Goal: Check status: Check status

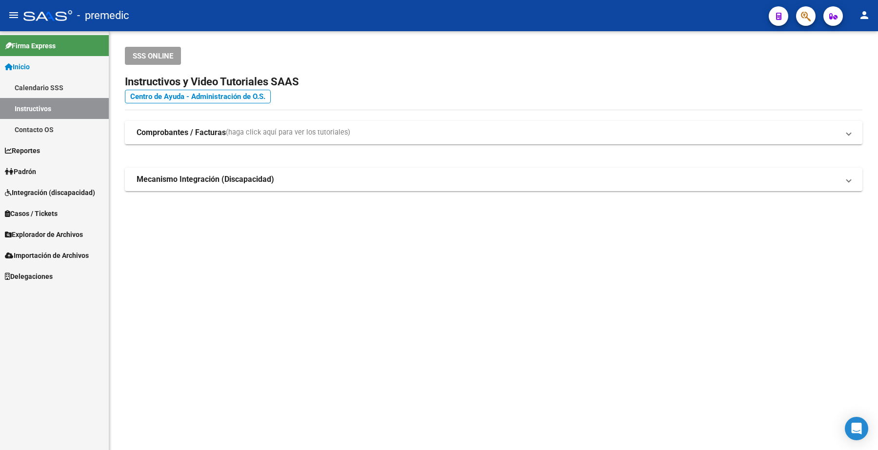
click at [40, 67] on link "Inicio" at bounding box center [54, 66] width 109 height 21
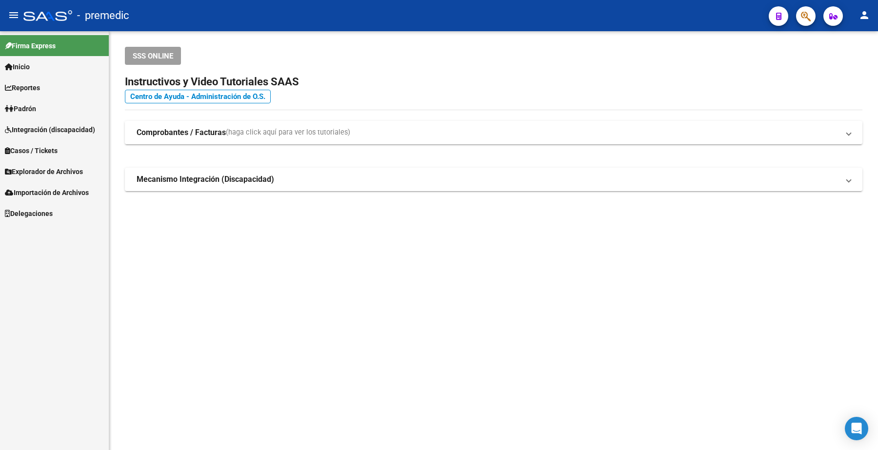
click at [30, 66] on span "Inicio" at bounding box center [17, 66] width 25 height 11
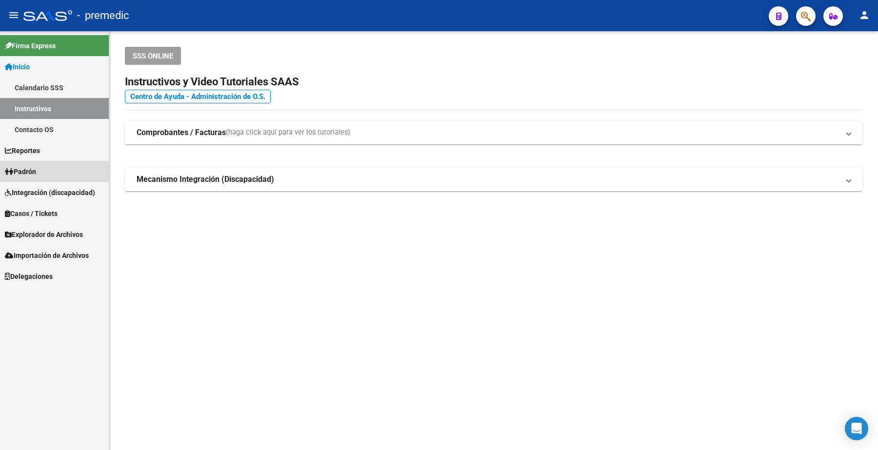
click at [36, 171] on span "Padrón" at bounding box center [20, 171] width 31 height 11
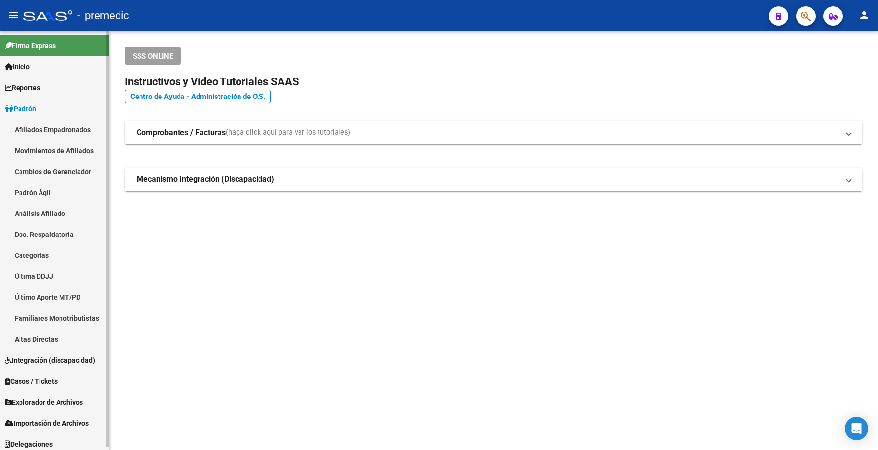
click at [49, 218] on link "Análisis Afiliado" at bounding box center [54, 213] width 109 height 21
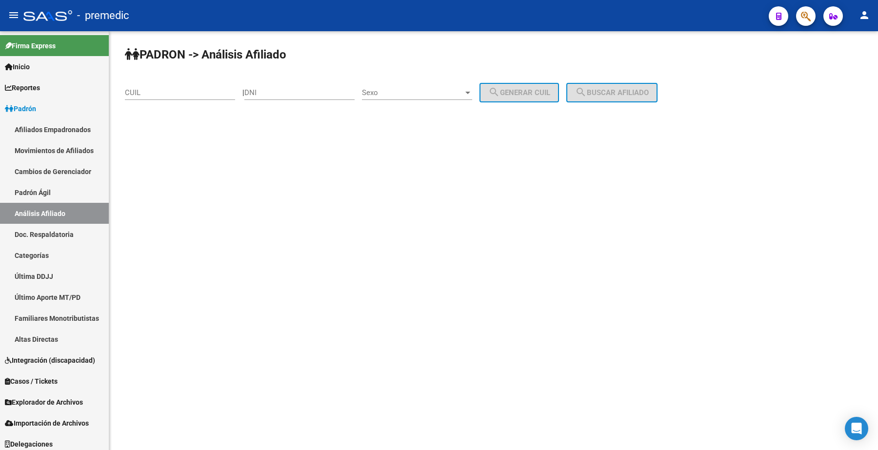
click at [172, 81] on div "CUIL" at bounding box center [180, 89] width 110 height 21
click at [164, 96] on input "CUIL" at bounding box center [180, 92] width 110 height 9
paste input "27-30273280-4"
click at [625, 96] on span "search Buscar afiliado" at bounding box center [612, 92] width 74 height 9
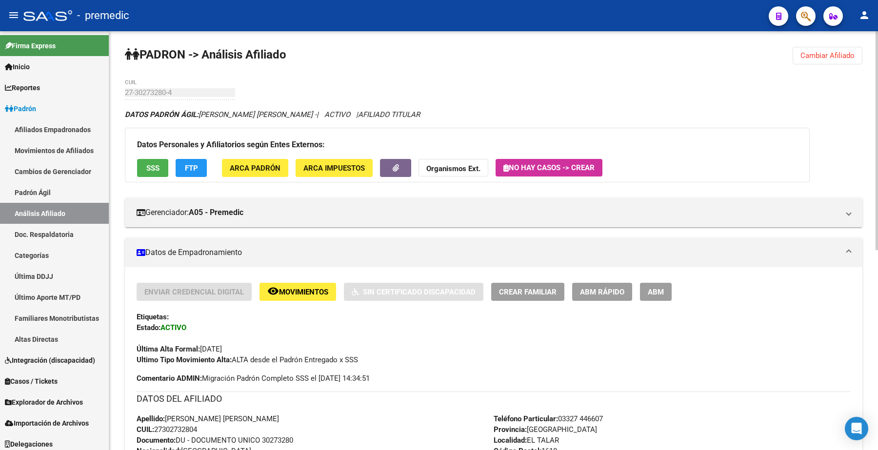
click at [837, 52] on span "Cambiar Afiliado" at bounding box center [827, 55] width 54 height 9
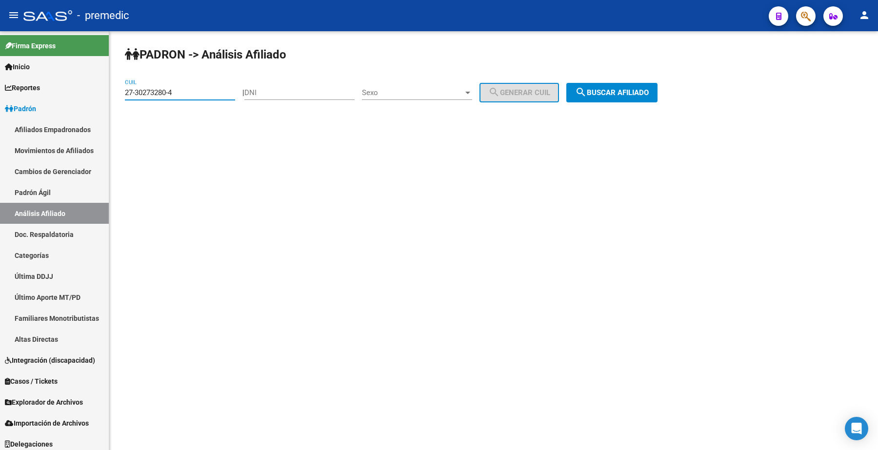
drag, startPoint x: 194, startPoint y: 91, endPoint x: 303, endPoint y: 131, distance: 116.2
click at [81, 91] on mat-sidenav-container "Firma Express Inicio Calendario SSS Instructivos Contacto OS Reportes Padrón Tr…" at bounding box center [439, 240] width 878 height 419
paste input "0-30808243-2"
type input "20-30808243-2"
click at [630, 85] on button "search Buscar afiliado" at bounding box center [611, 93] width 91 height 20
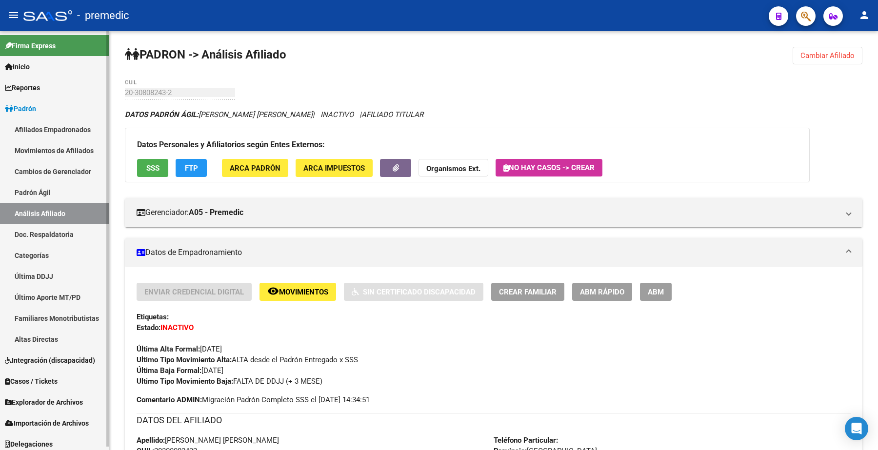
click at [97, 94] on mat-sidenav-container "Firma Express Inicio Calendario SSS Instructivos Contacto OS Reportes Padrón Tr…" at bounding box center [439, 240] width 878 height 419
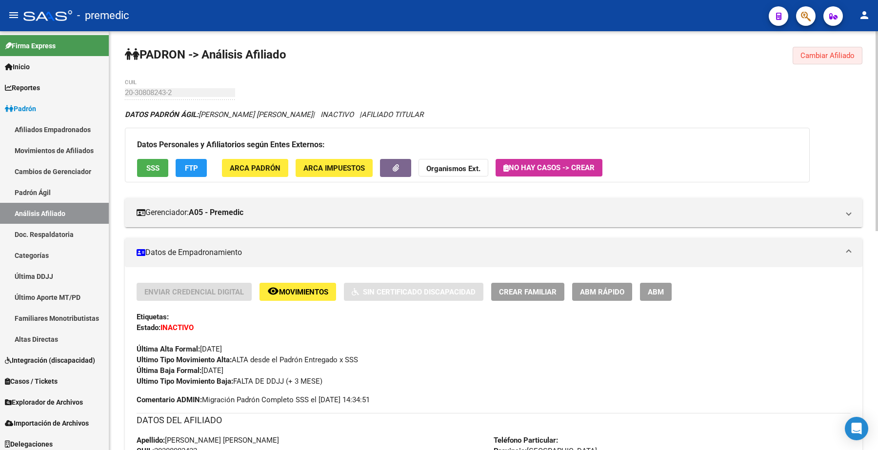
click at [818, 57] on span "Cambiar Afiliado" at bounding box center [827, 55] width 54 height 9
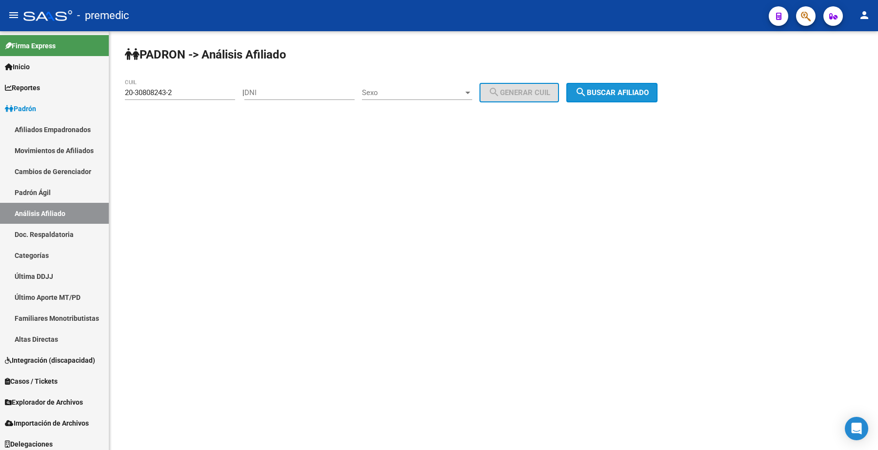
click at [618, 95] on span "search Buscar afiliado" at bounding box center [612, 92] width 74 height 9
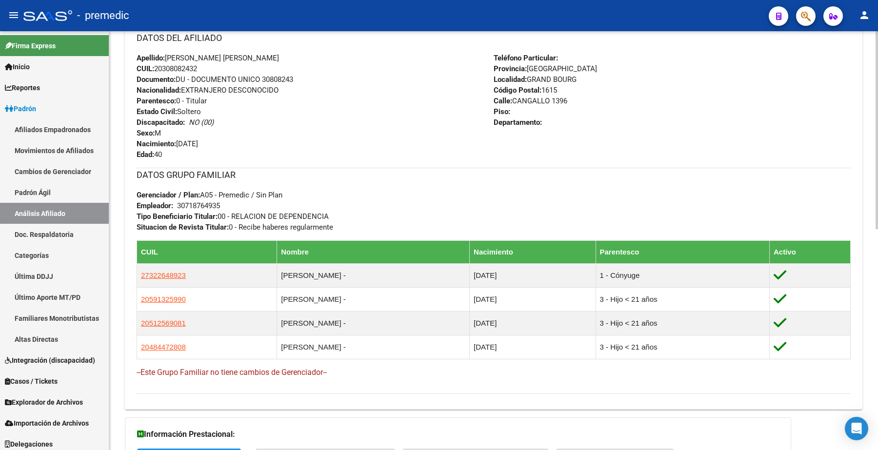
scroll to position [468, 0]
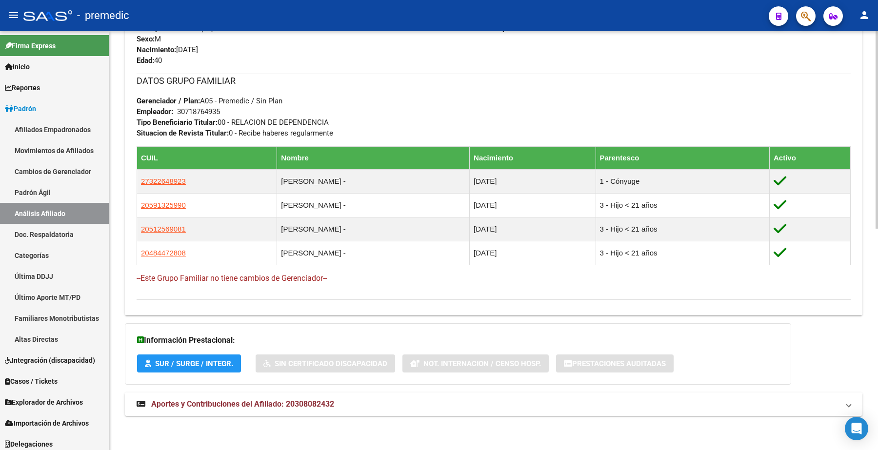
click at [186, 406] on span "Aportes y Contribuciones del Afiliado: 20308082432" at bounding box center [242, 403] width 183 height 9
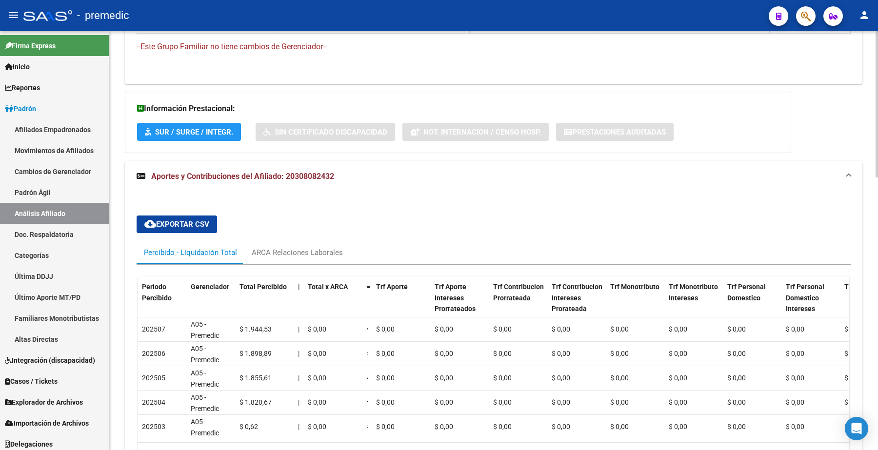
scroll to position [454, 0]
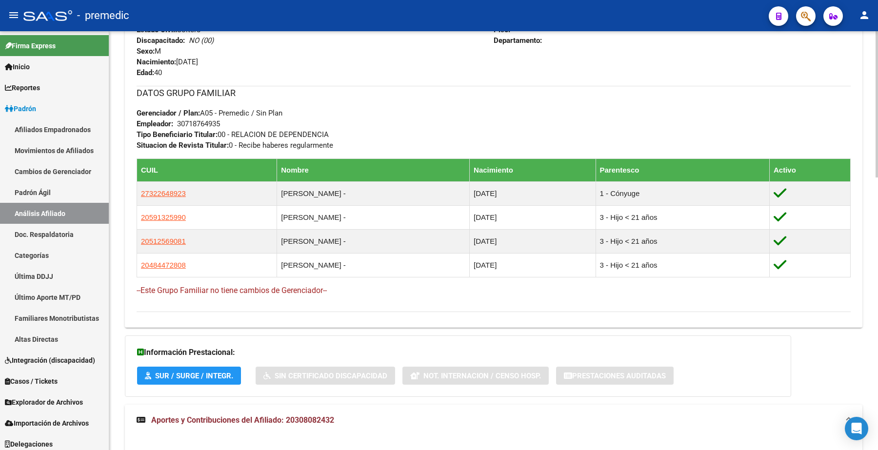
click at [200, 380] on span "SUR / SURGE / INTEGR." at bounding box center [194, 376] width 78 height 9
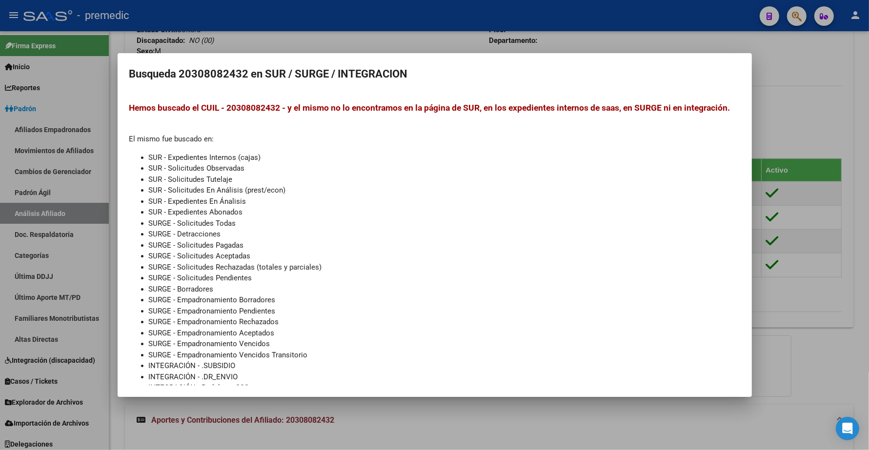
click at [432, 422] on div at bounding box center [434, 225] width 869 height 450
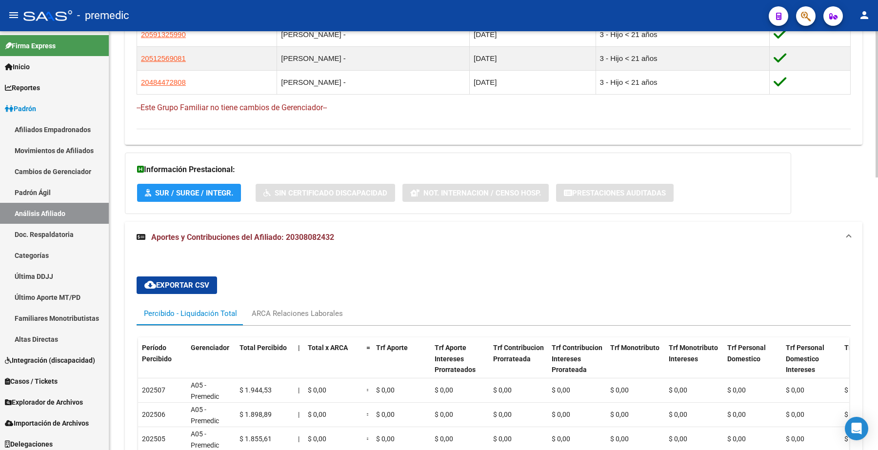
click at [179, 240] on span "Aportes y Contribuciones del Afiliado: 20308082432" at bounding box center [242, 237] width 183 height 9
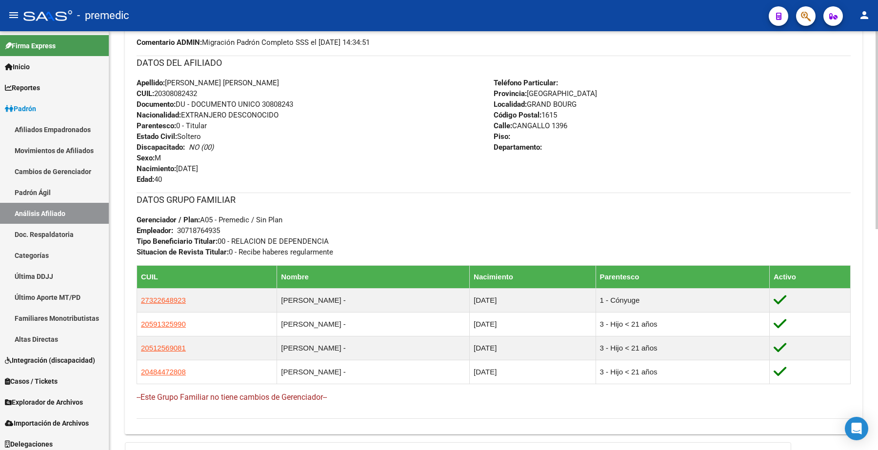
scroll to position [346, 0]
drag, startPoint x: 225, startPoint y: 231, endPoint x: 175, endPoint y: 235, distance: 50.4
click at [175, 235] on div "DATOS GRUPO FAMILIAR Gerenciador / Plan: A05 - Premedic / Sin Plan Empleador: 3…" at bounding box center [494, 225] width 714 height 65
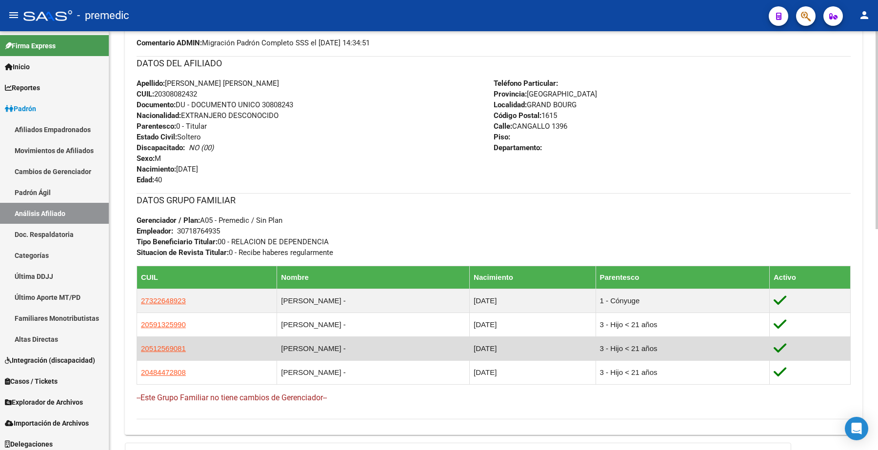
copy span
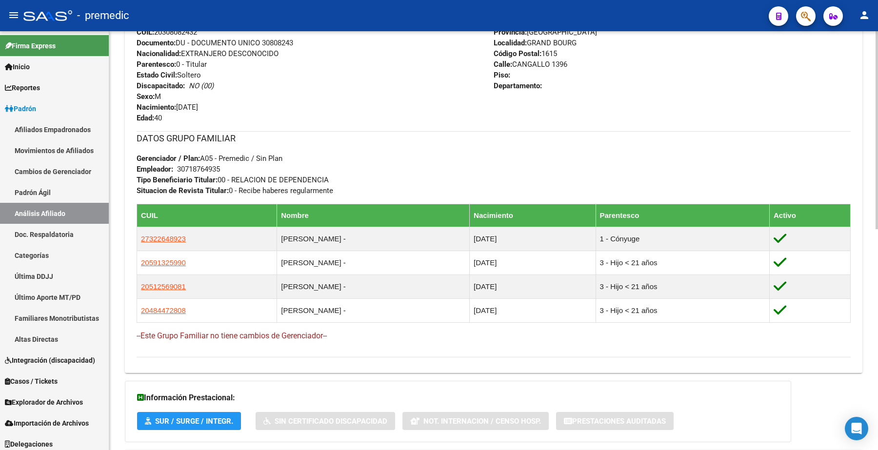
scroll to position [468, 0]
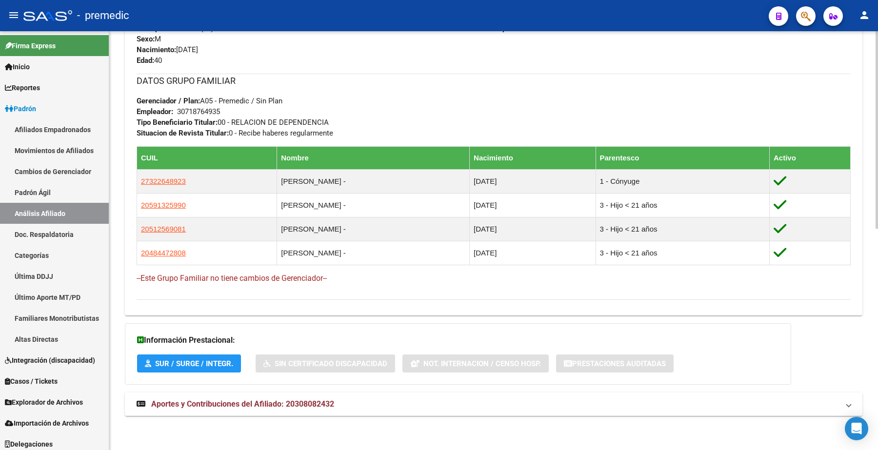
click at [198, 403] on span "Aportes y Contribuciones del Afiliado: 20308082432" at bounding box center [242, 403] width 183 height 9
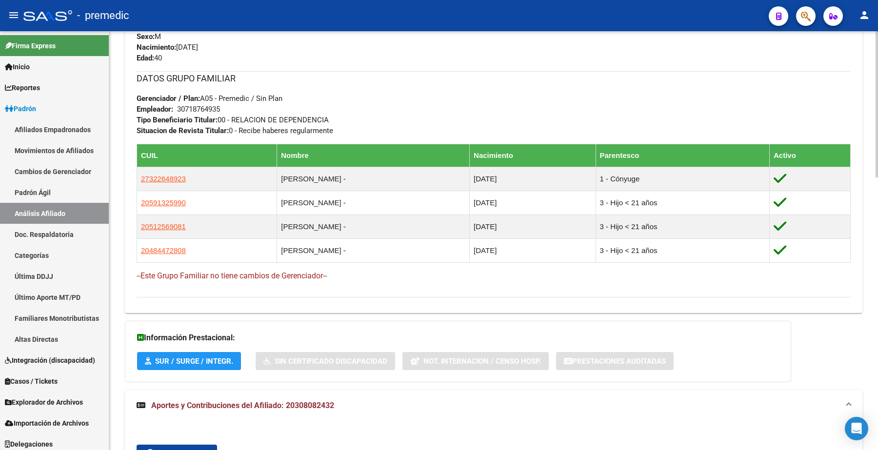
scroll to position [224, 0]
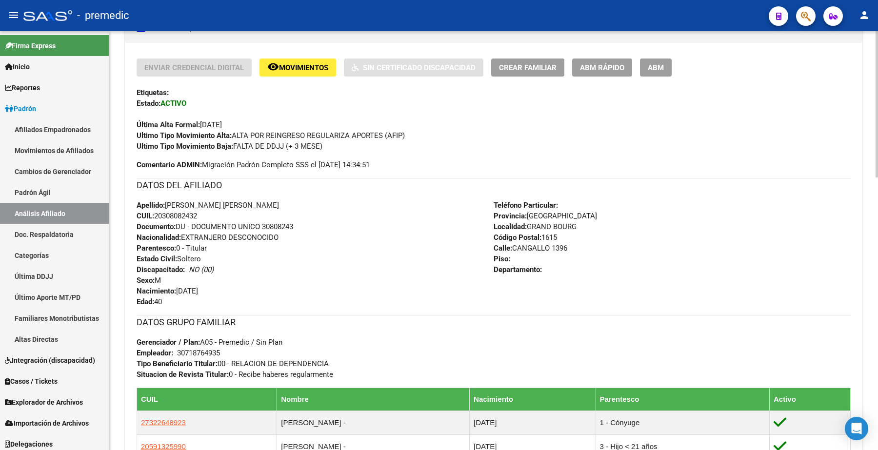
drag, startPoint x: 221, startPoint y: 350, endPoint x: 179, endPoint y: 353, distance: 42.5
click at [179, 353] on div "30718764935" at bounding box center [198, 353] width 43 height 11
copy div "30718764935"
